Goal: Task Accomplishment & Management: Use online tool/utility

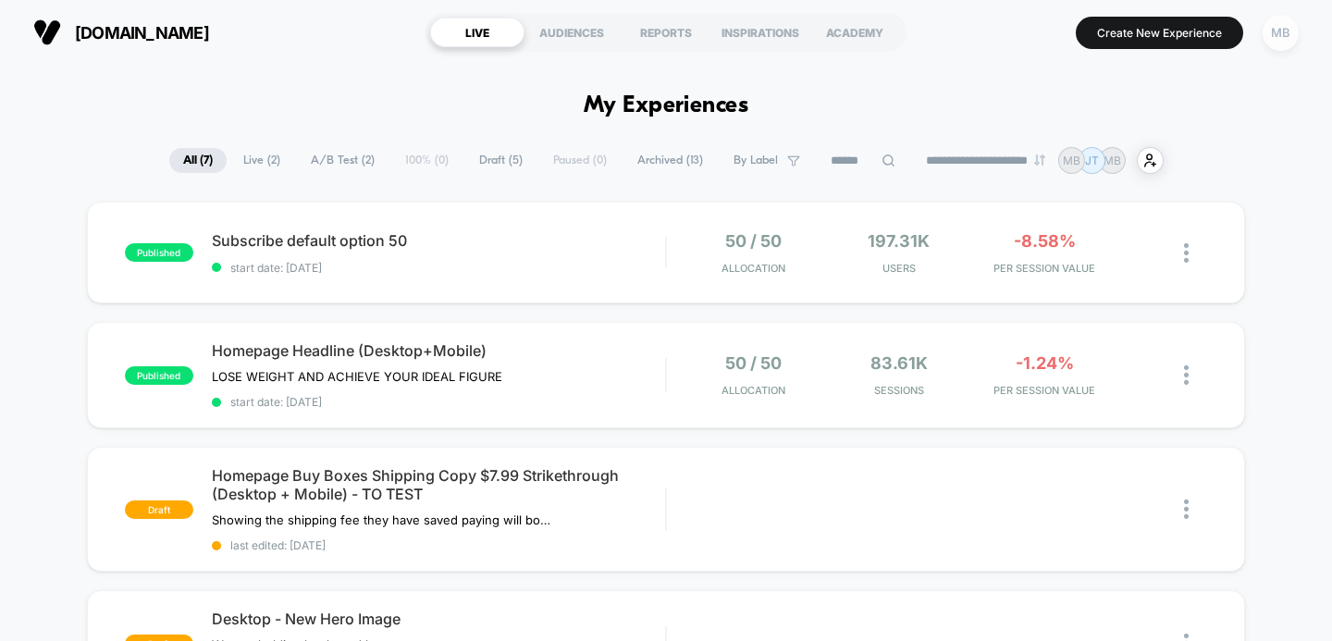
click at [1274, 31] on div "MB" at bounding box center [1280, 33] width 36 height 36
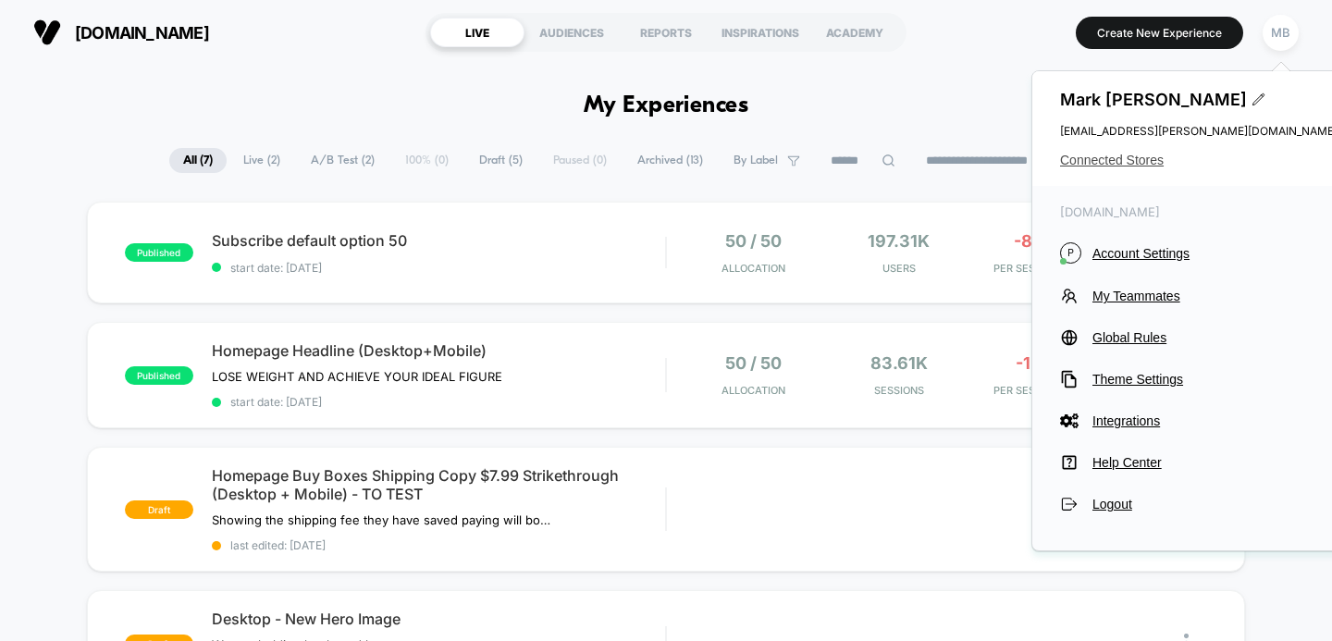
click at [1124, 163] on span "Connected Stores" at bounding box center [1198, 160] width 277 height 15
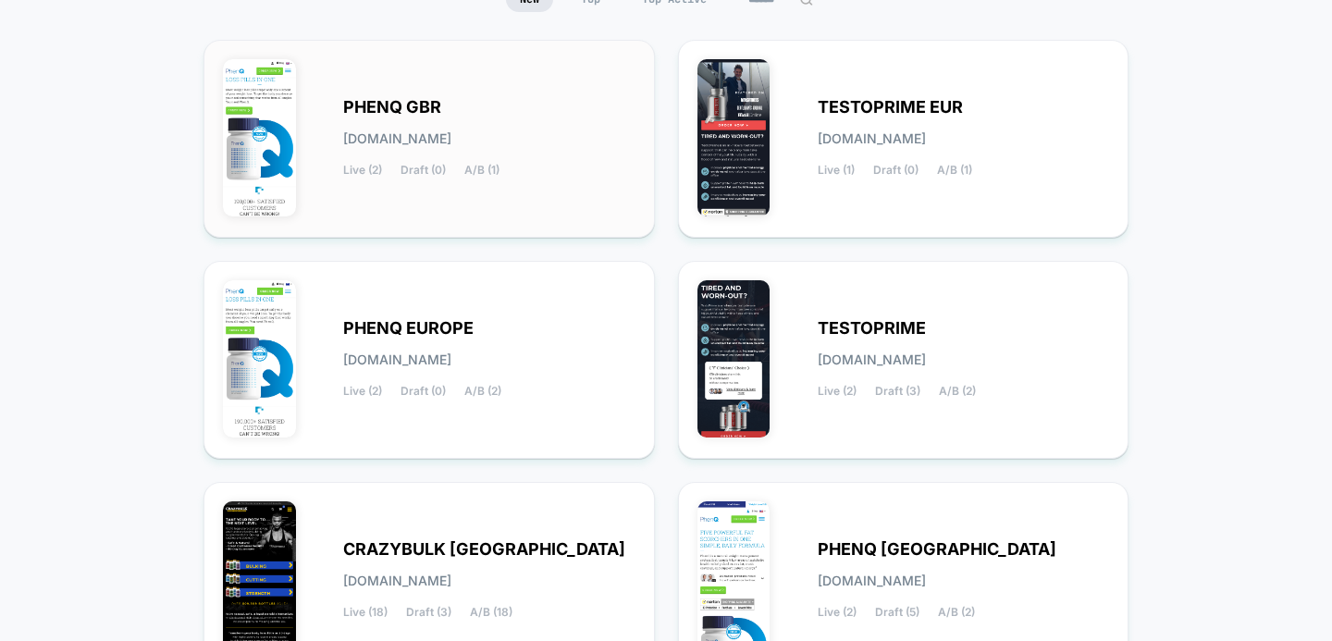
scroll to position [397, 0]
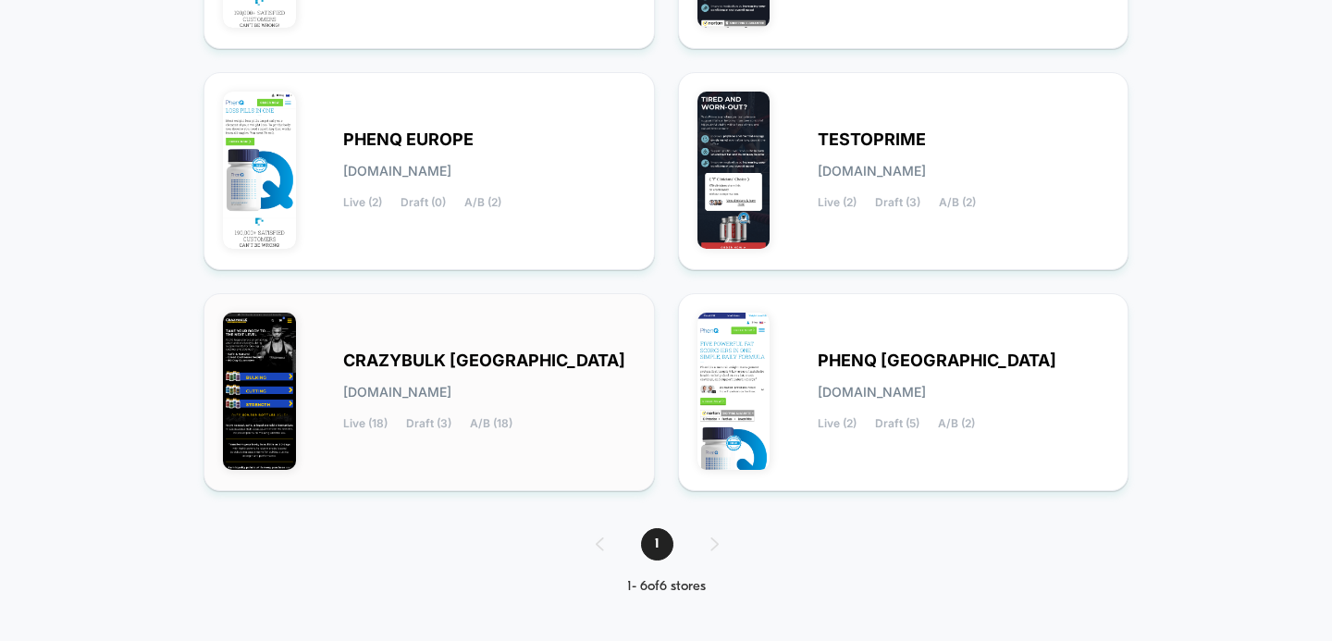
click at [440, 357] on span "CRAZYBULK [GEOGRAPHIC_DATA]" at bounding box center [484, 360] width 282 height 13
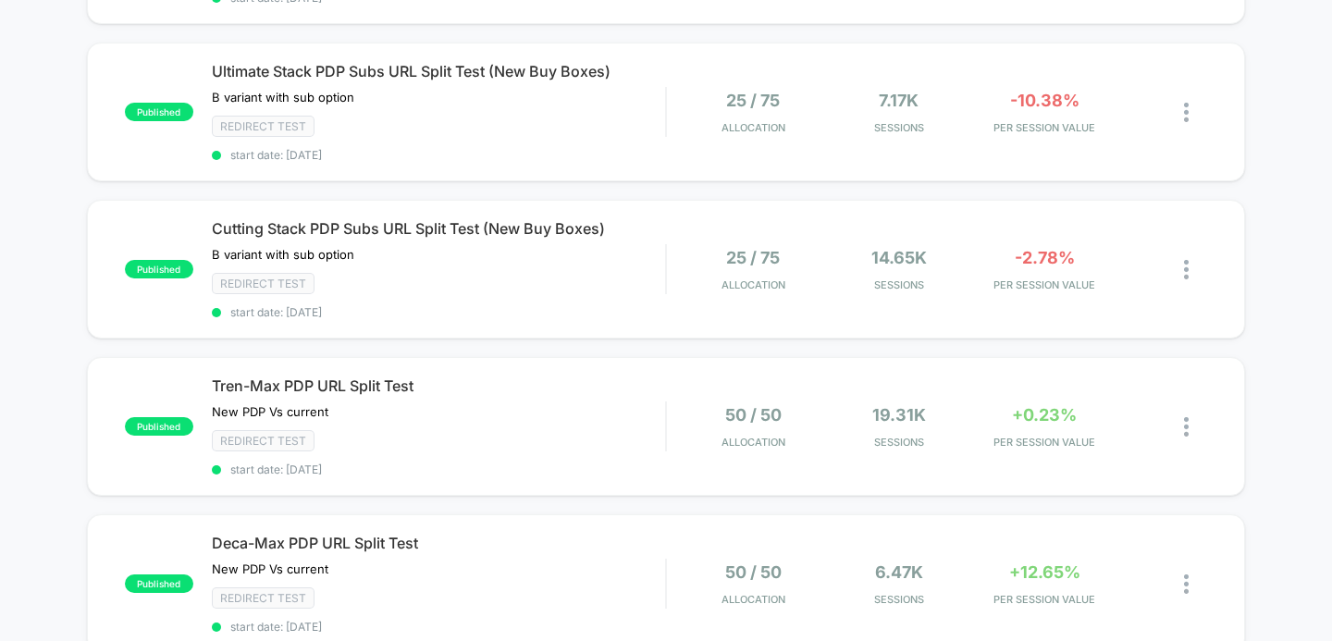
scroll to position [597, 0]
click at [1187, 262] on img at bounding box center [1186, 270] width 5 height 19
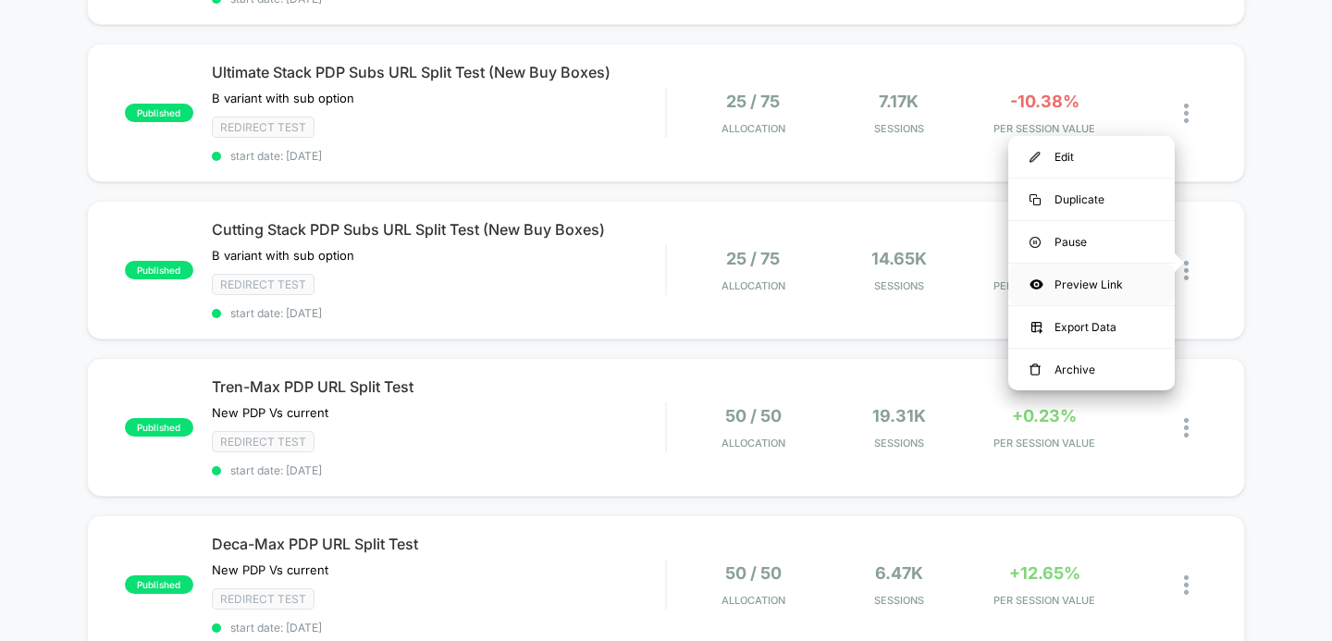
click at [1072, 280] on div "Preview Link" at bounding box center [1091, 285] width 166 height 42
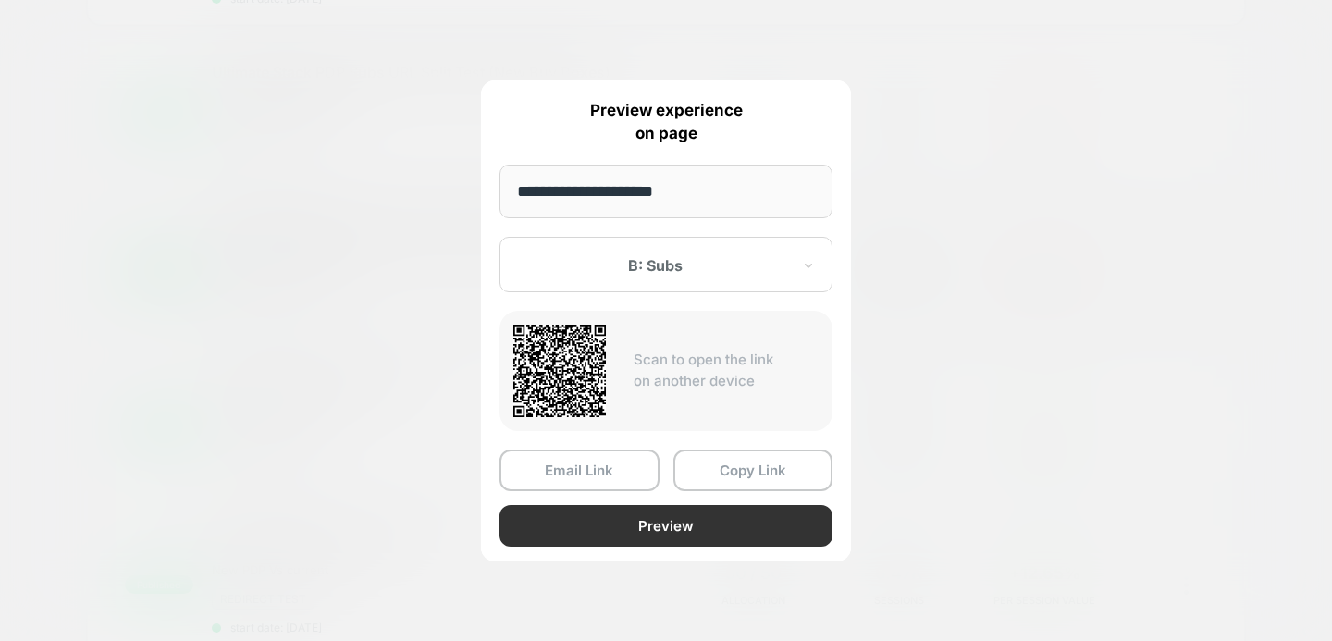
click at [618, 520] on button "Preview" at bounding box center [665, 526] width 333 height 42
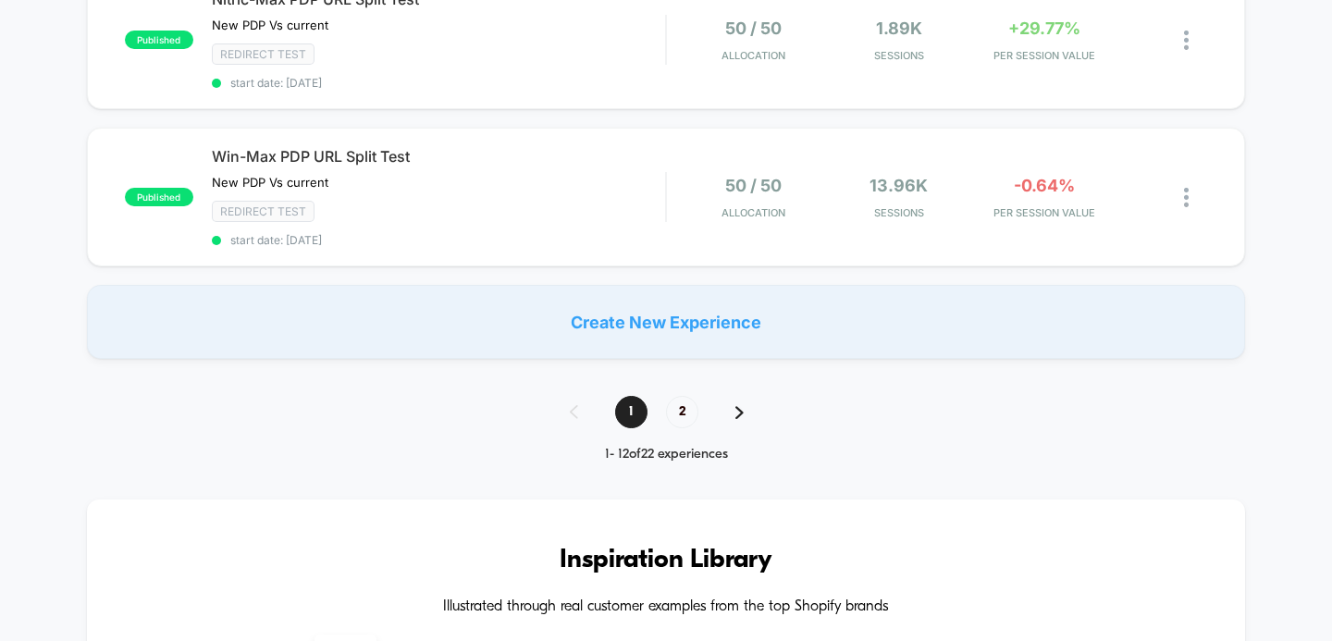
scroll to position [1775, 0]
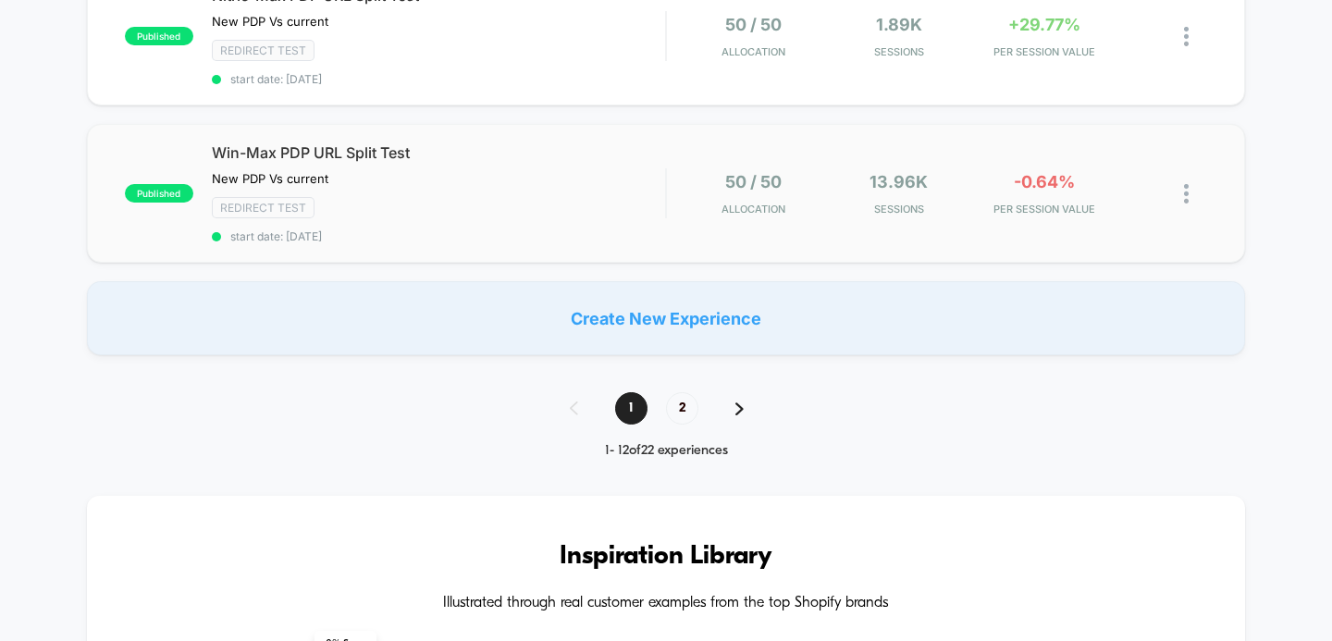
click at [1187, 184] on img at bounding box center [1186, 193] width 5 height 19
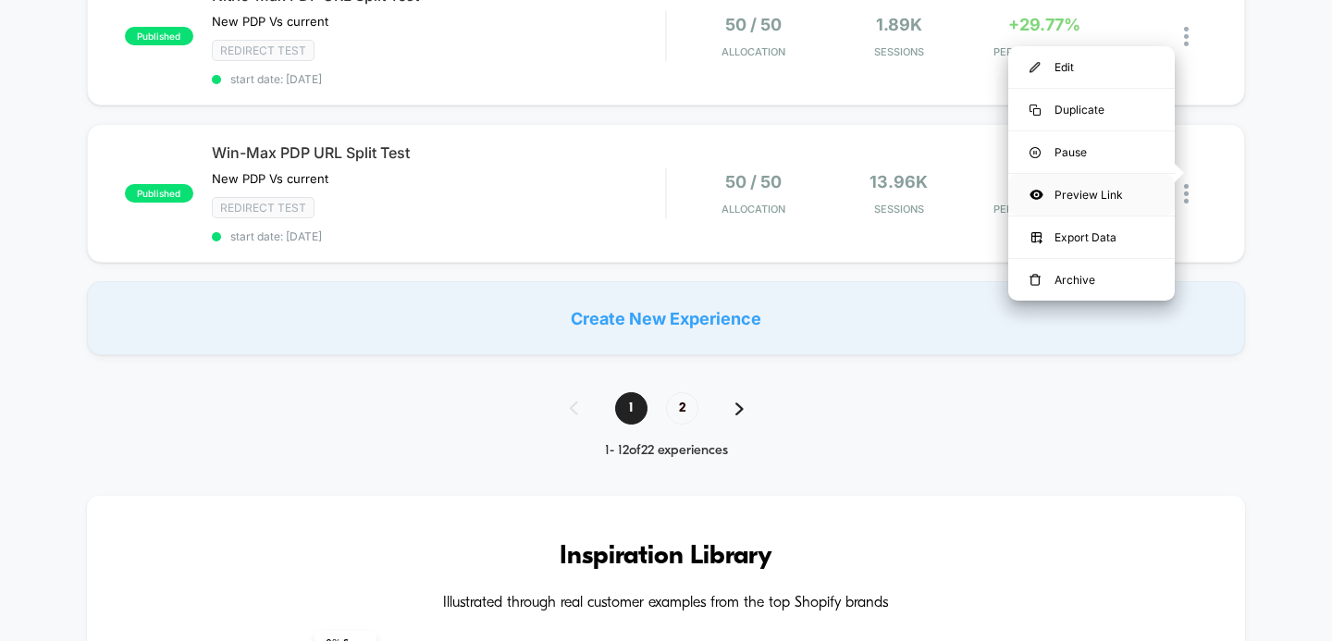
click at [1069, 190] on div "Preview Link" at bounding box center [1091, 195] width 166 height 42
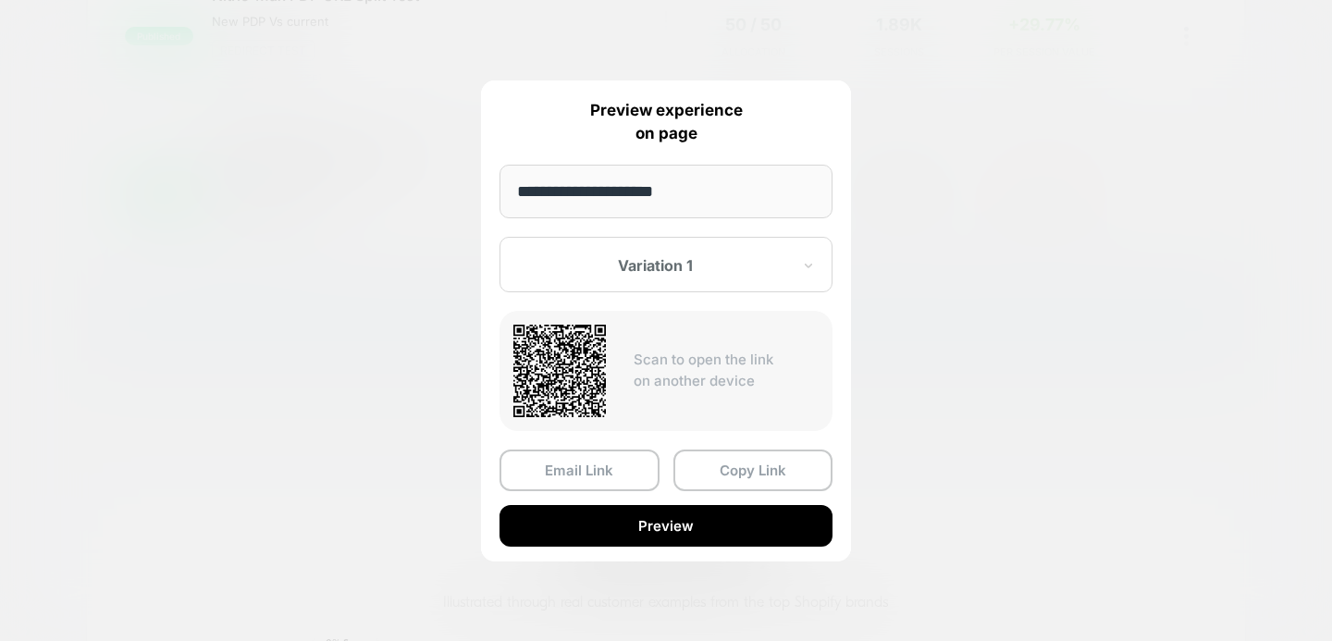
click at [642, 266] on div at bounding box center [655, 265] width 272 height 18
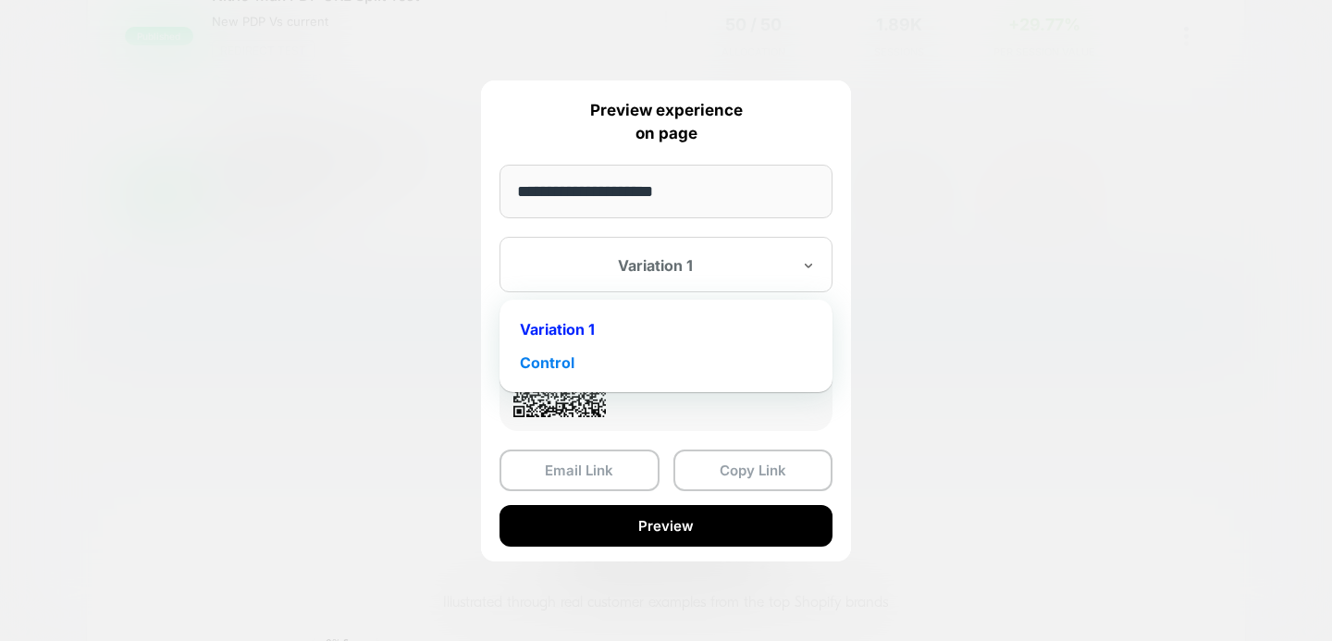
click at [549, 361] on div "Control" at bounding box center [666, 362] width 314 height 33
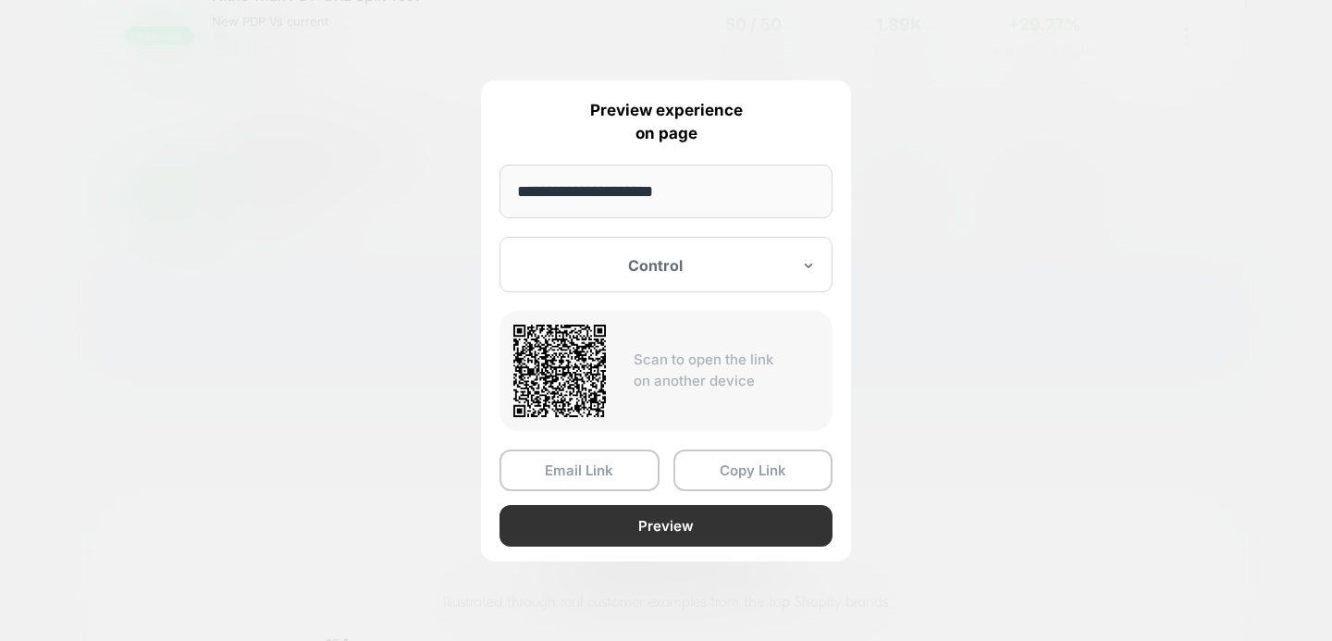
click at [564, 522] on button "Preview" at bounding box center [665, 526] width 333 height 42
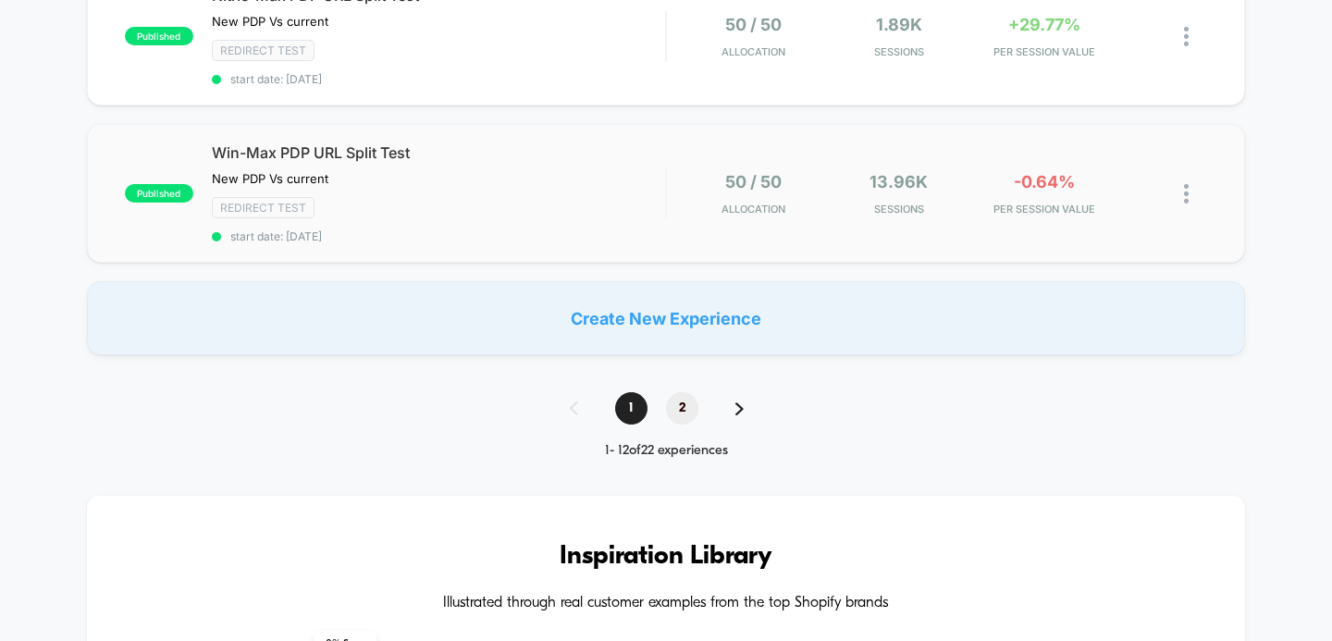
click at [683, 392] on span "2" at bounding box center [682, 408] width 32 height 32
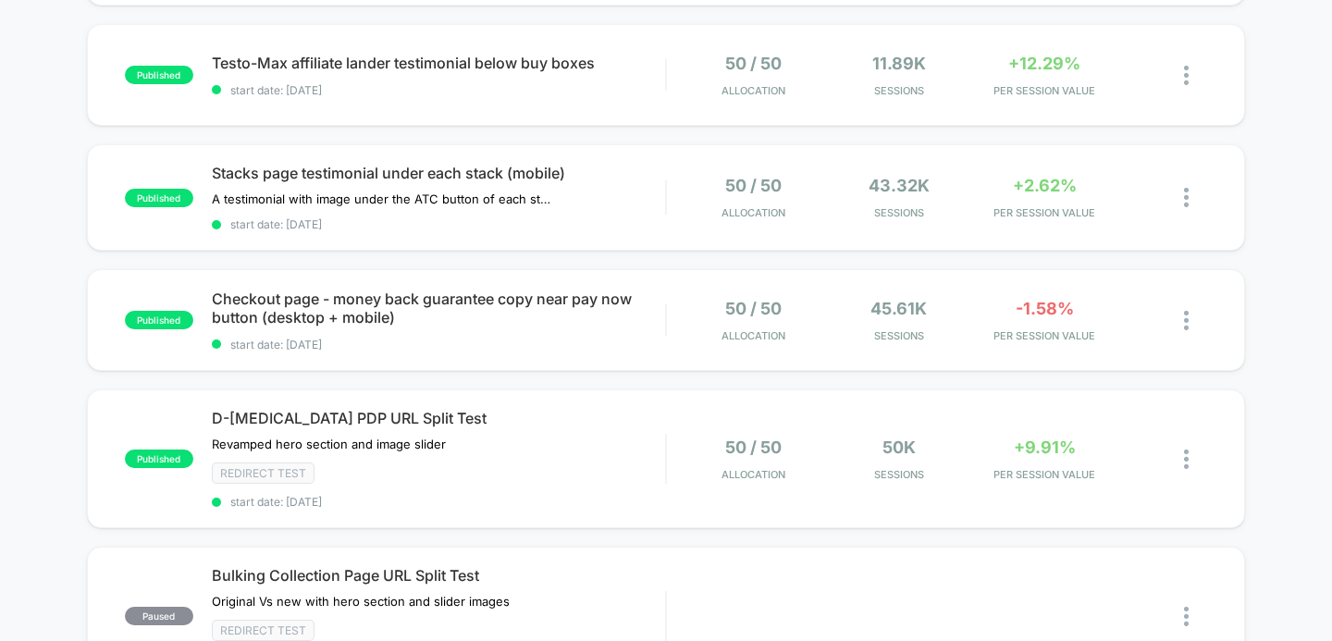
scroll to position [0, 0]
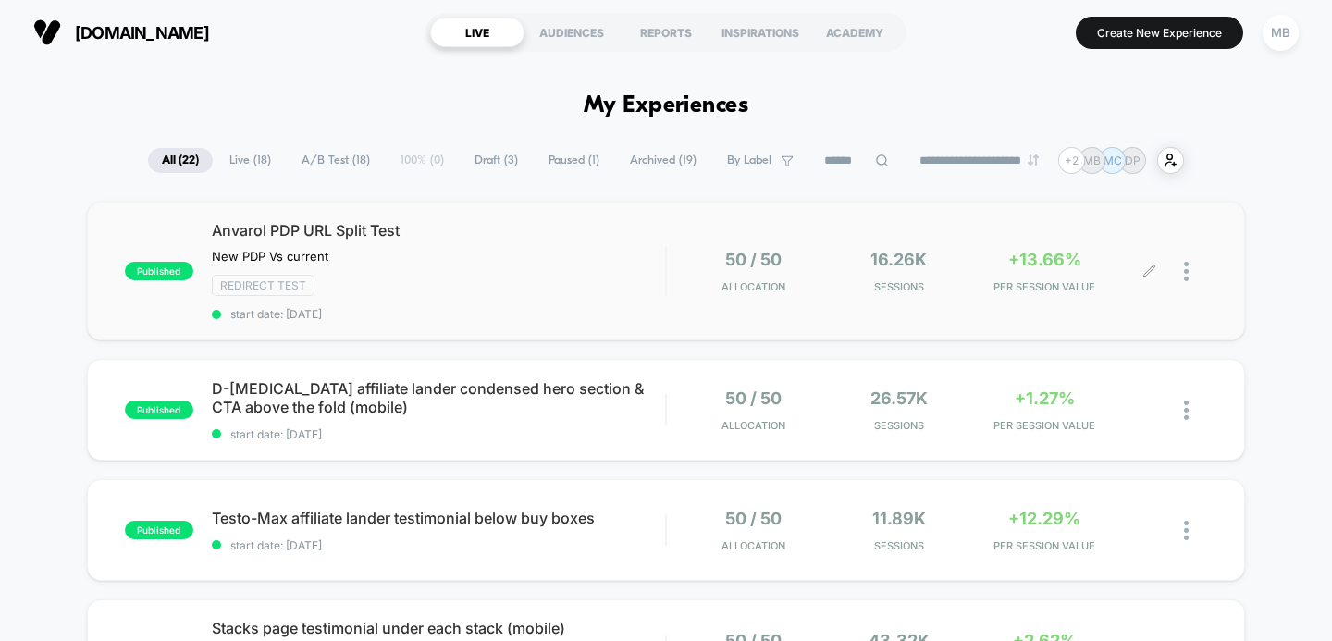
click at [1188, 273] on div at bounding box center [1195, 271] width 23 height 43
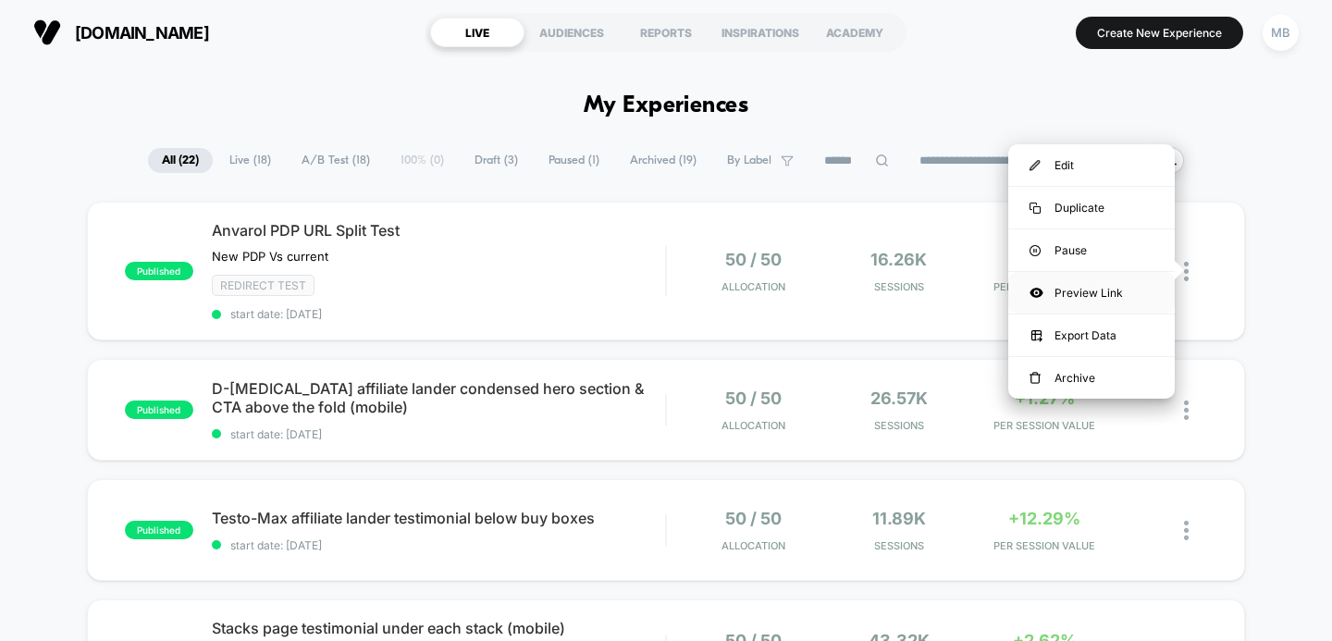
click at [1086, 290] on div "Preview Link" at bounding box center [1091, 293] width 166 height 42
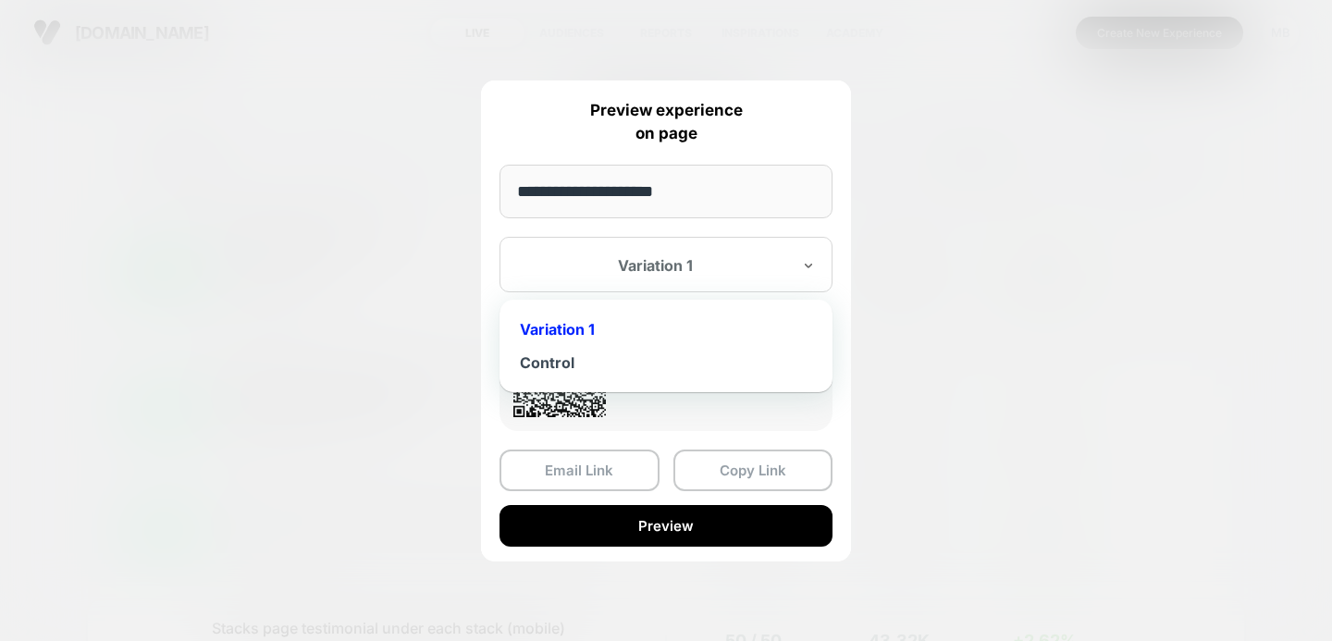
click at [637, 279] on div "Variation 1" at bounding box center [665, 264] width 333 height 55
click at [549, 361] on div "Control" at bounding box center [666, 362] width 314 height 33
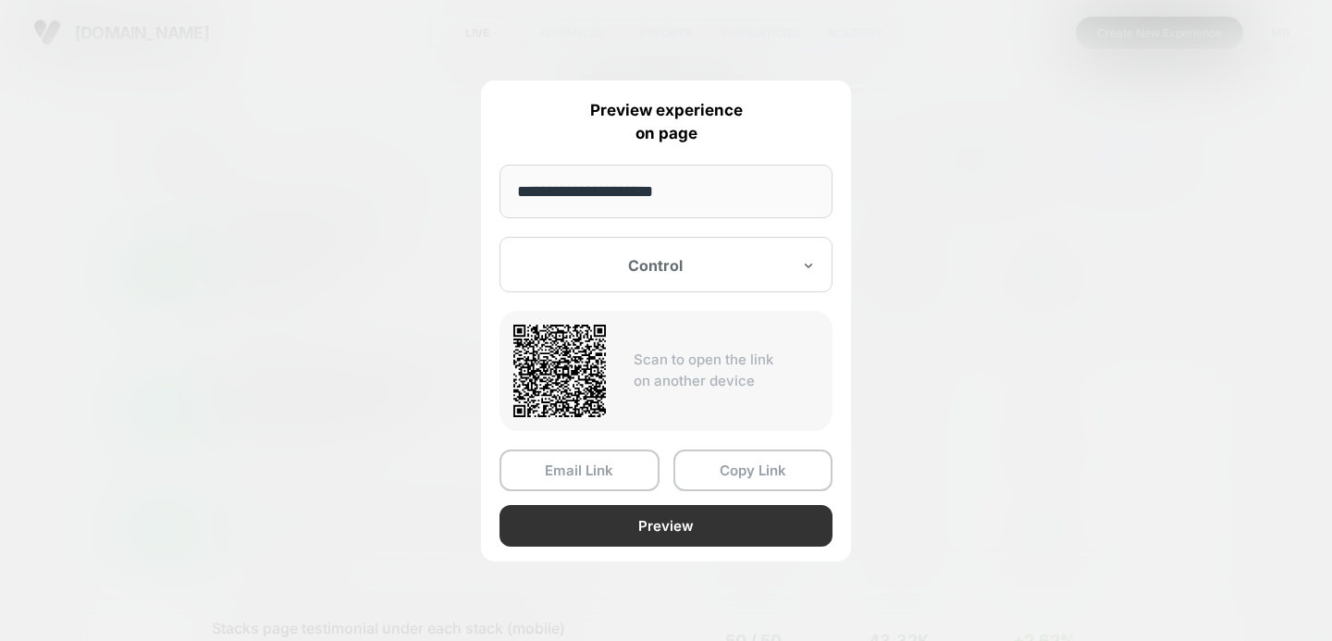
click at [556, 523] on button "Preview" at bounding box center [665, 526] width 333 height 42
